Goal: Task Accomplishment & Management: Use online tool/utility

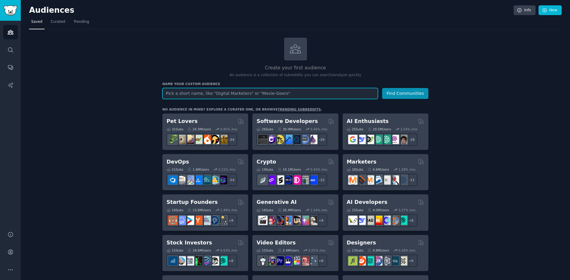
click at [263, 94] on input "text" at bounding box center [269, 93] width 215 height 11
type input "ironman"
click at [382, 88] on button "Find Communities" at bounding box center [405, 93] width 46 height 11
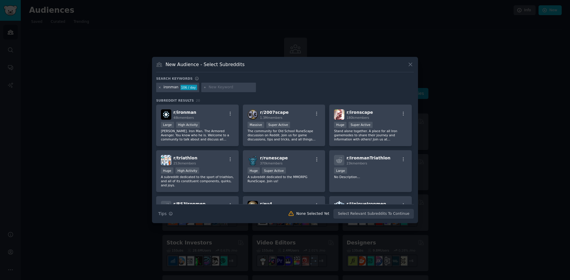
click at [160, 87] on icon at bounding box center [159, 87] width 3 height 3
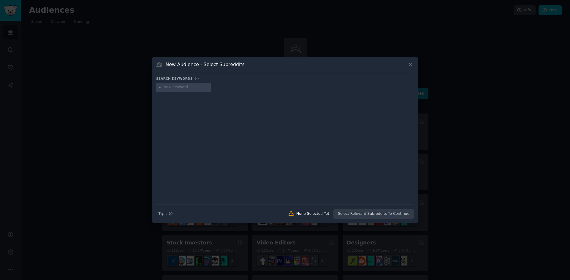
click at [177, 88] on input "text" at bounding box center [186, 87] width 45 height 5
type input "IronMan"
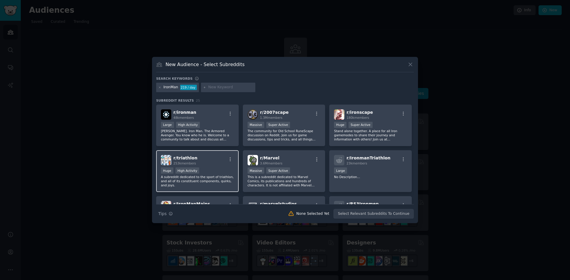
click at [207, 159] on div "r/ triathlon 253k members" at bounding box center [197, 160] width 73 height 10
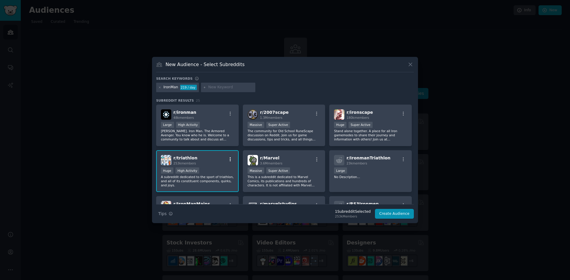
click at [230, 160] on icon "button" at bounding box center [230, 159] width 5 height 5
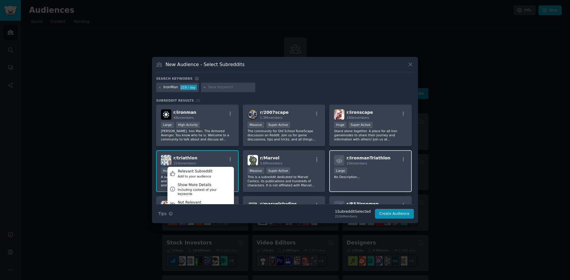
click at [379, 169] on div "10,000 - 100,000 members Large" at bounding box center [370, 171] width 73 height 7
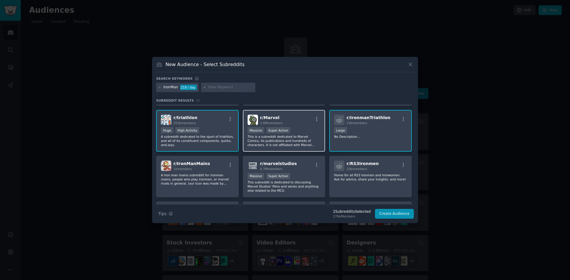
scroll to position [59, 0]
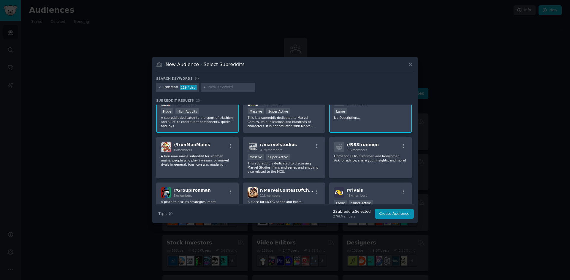
click at [223, 90] on input "text" at bounding box center [230, 87] width 45 height 5
type input "t"
click at [399, 215] on button "Create Audience" at bounding box center [394, 214] width 39 height 10
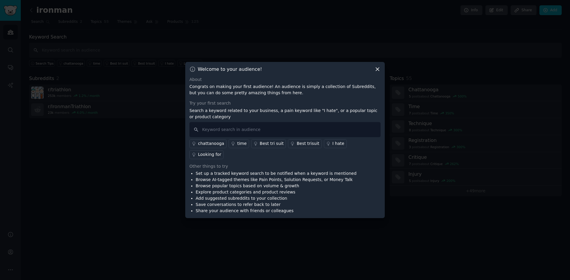
click at [378, 71] on icon at bounding box center [377, 69] width 3 height 3
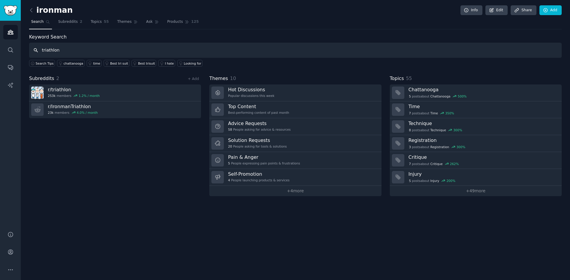
type input "triathlon"
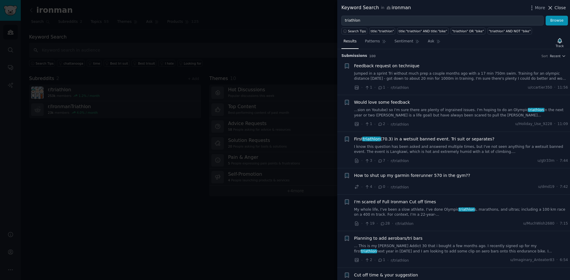
click at [559, 8] on span "Close" at bounding box center [559, 8] width 11 height 6
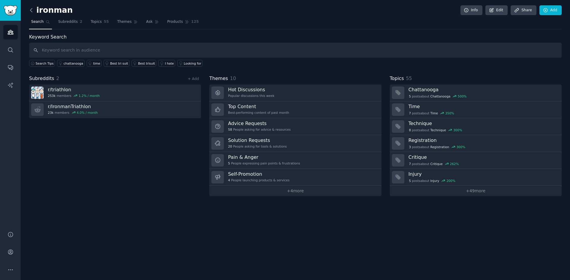
click at [31, 11] on icon at bounding box center [31, 10] width 2 height 4
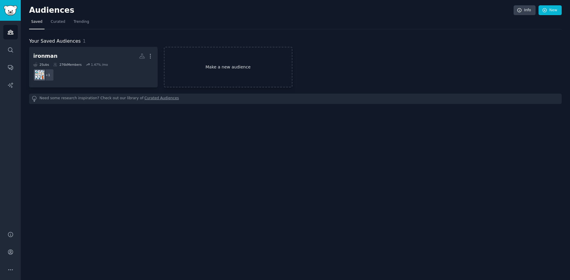
click at [234, 74] on link "Make a new audience" at bounding box center [228, 67] width 129 height 41
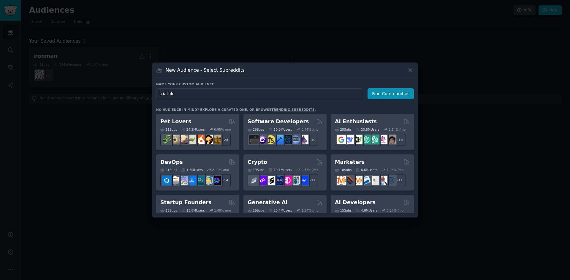
type input "triathlon"
click button "Find Communities" at bounding box center [390, 93] width 46 height 11
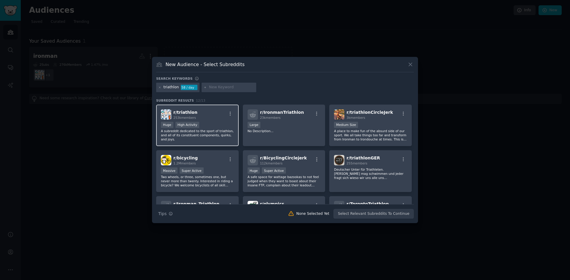
scroll to position [30, 0]
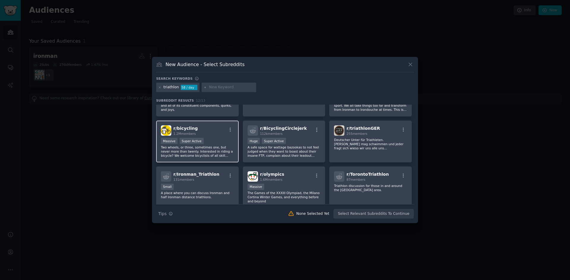
click at [212, 136] on div "r/ bicycling 1.2M members Massive Super Active Two wheels, or three, sometimes …" at bounding box center [197, 142] width 83 height 42
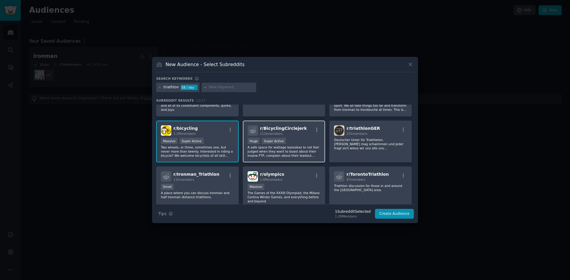
click at [294, 138] on div ">= 95th percentile for submissions / day Huge Super Active" at bounding box center [284, 141] width 73 height 7
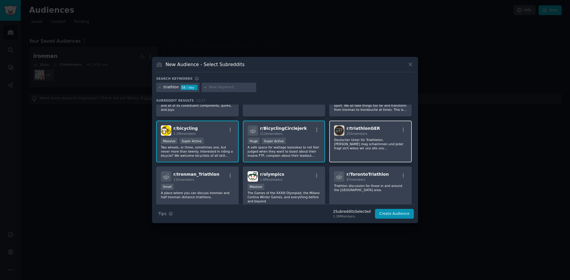
click at [366, 148] on p "Deutscher Unter für Triathleten. [PERSON_NAME] mag schwimmen und jeder fragt si…" at bounding box center [370, 144] width 73 height 12
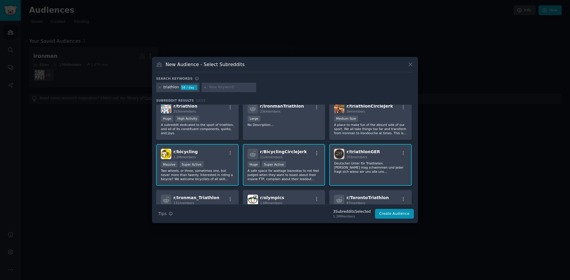
scroll to position [0, 0]
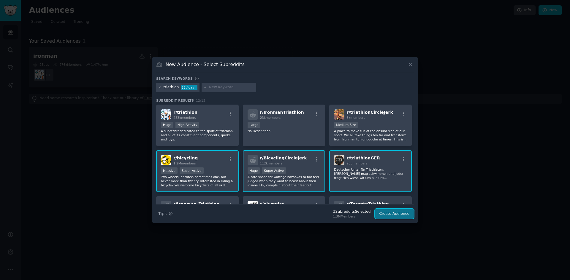
click at [402, 215] on button "Create Audience" at bounding box center [394, 214] width 39 height 10
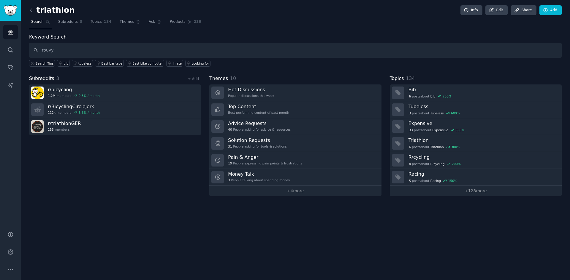
type input "rouvy"
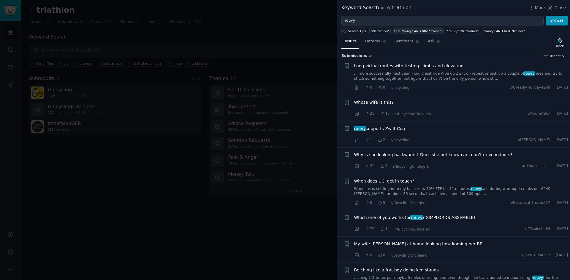
click at [410, 32] on div "title:"rouvy" AND title:"trainer"" at bounding box center [418, 31] width 48 height 4
type input "title:"rouvy" AND title:"trainer""
